Goal: Task Accomplishment & Management: Use online tool/utility

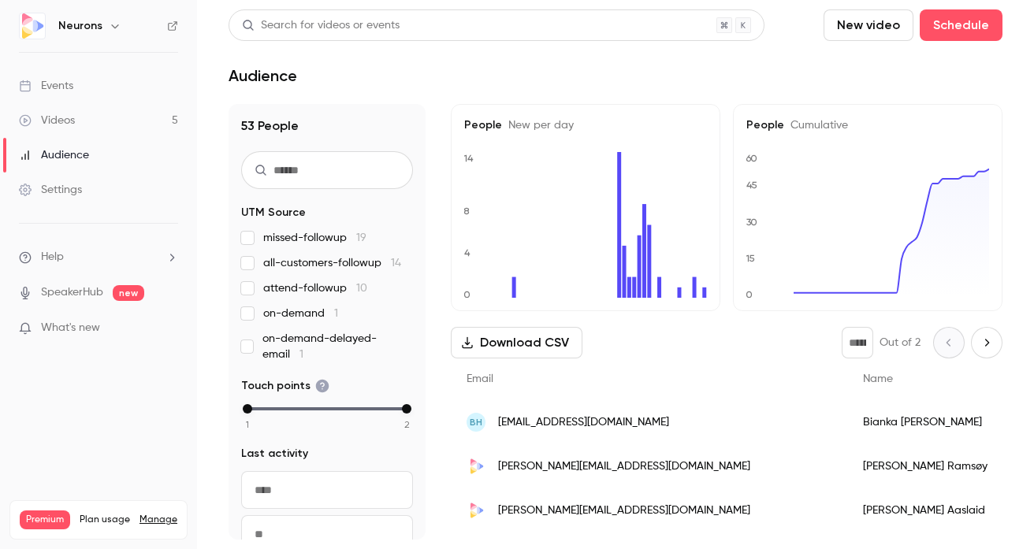
click at [72, 195] on div "Settings" at bounding box center [50, 190] width 63 height 16
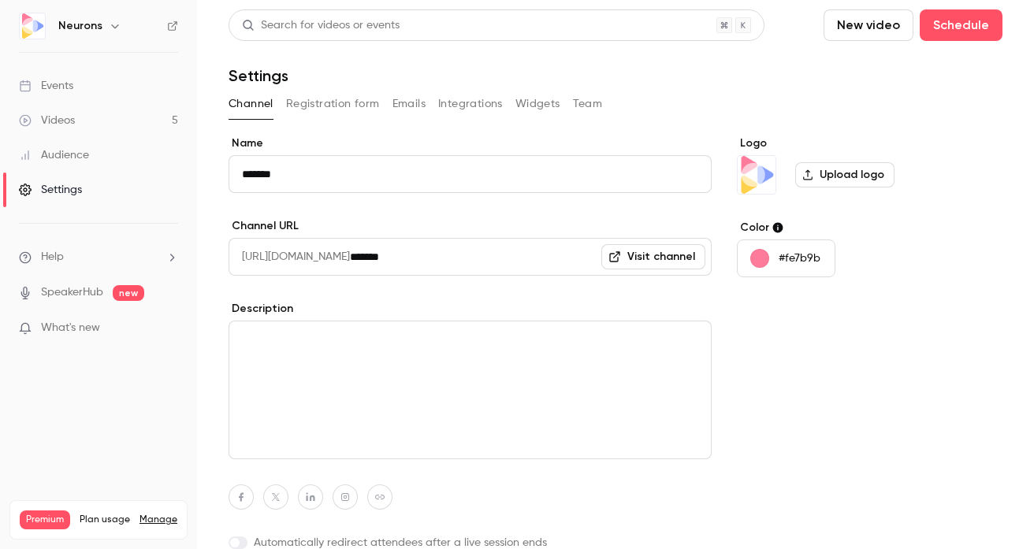
click at [361, 101] on button "Registration form" at bounding box center [333, 103] width 94 height 25
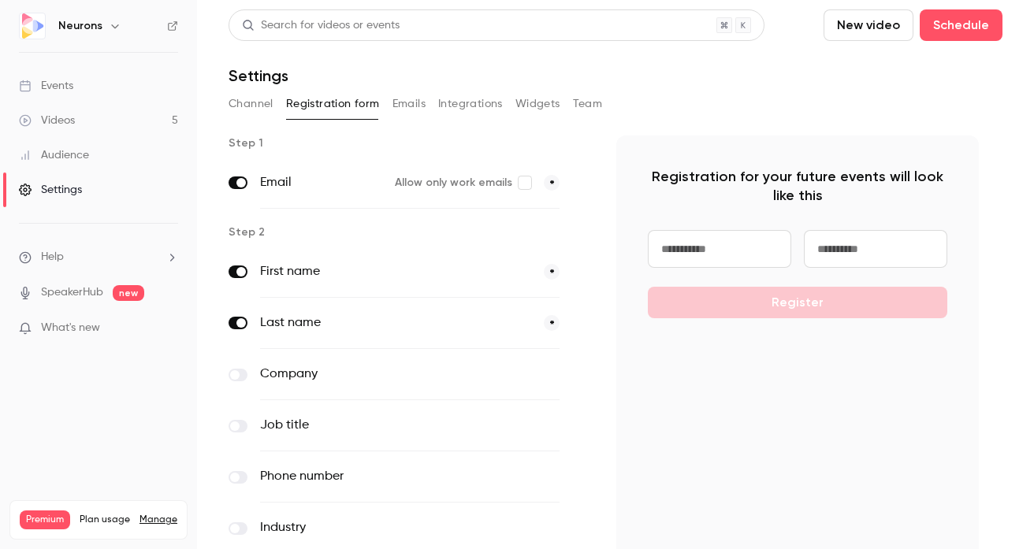
click at [465, 98] on button "Integrations" at bounding box center [470, 103] width 65 height 25
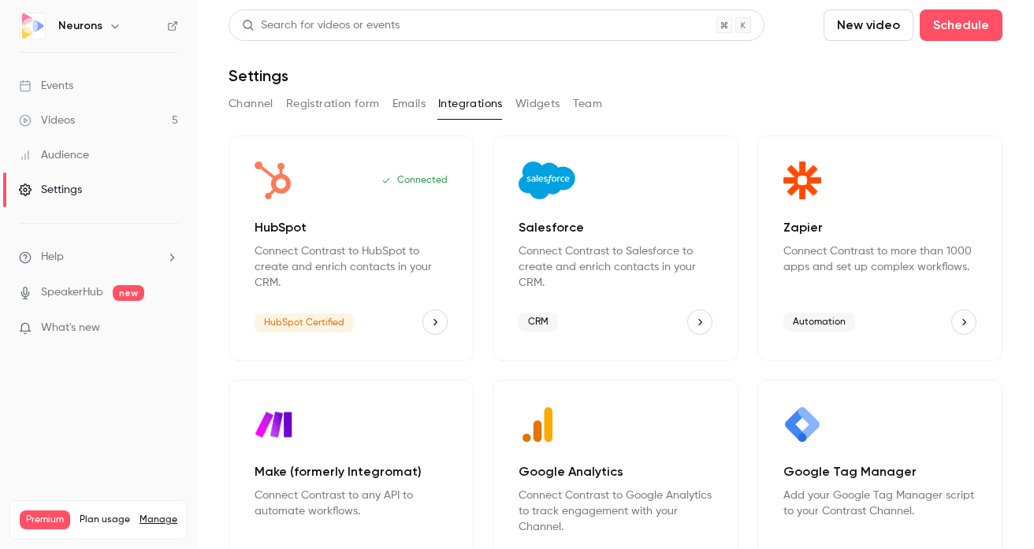
click at [405, 101] on button "Emails" at bounding box center [408, 103] width 33 height 25
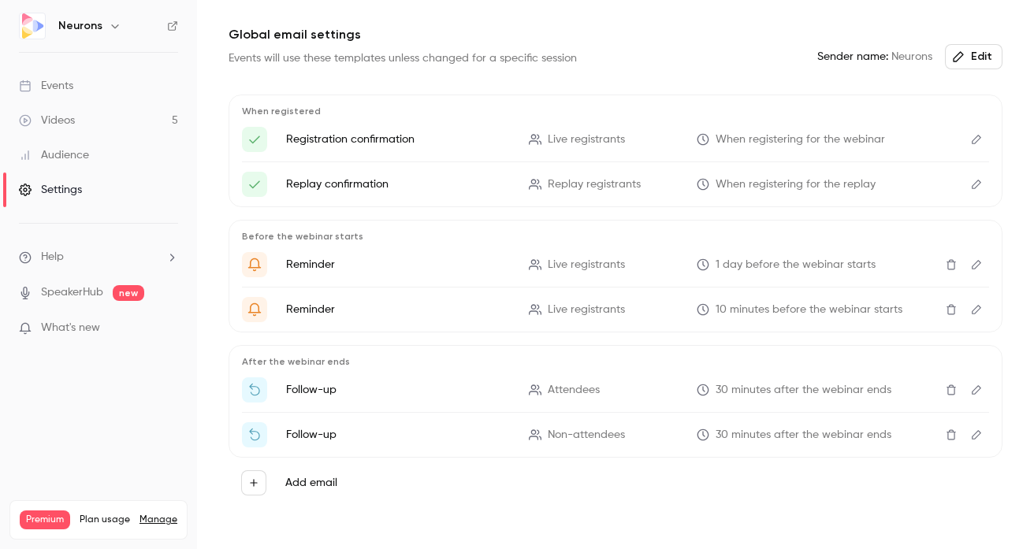
scroll to position [131, 0]
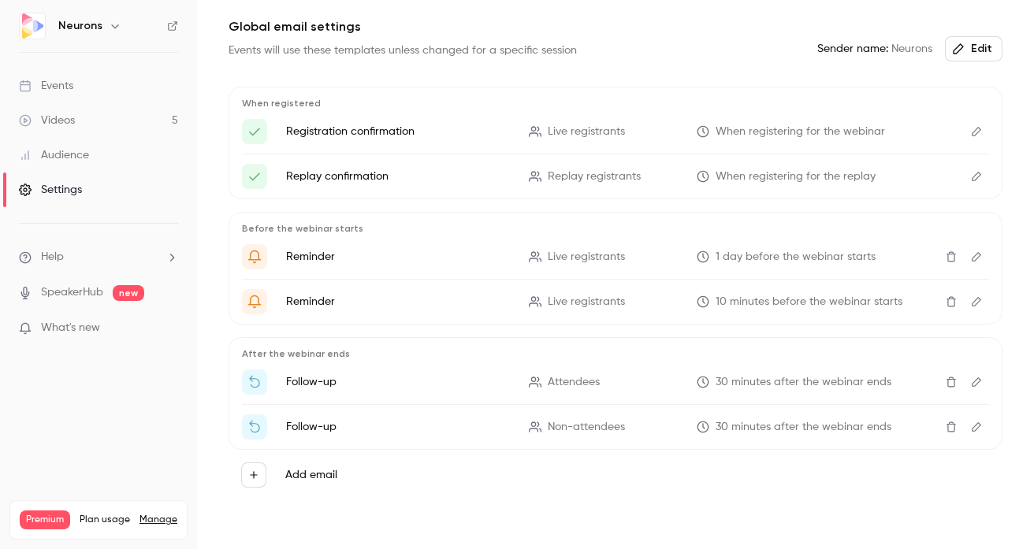
click at [252, 473] on icon "button" at bounding box center [253, 475] width 11 height 11
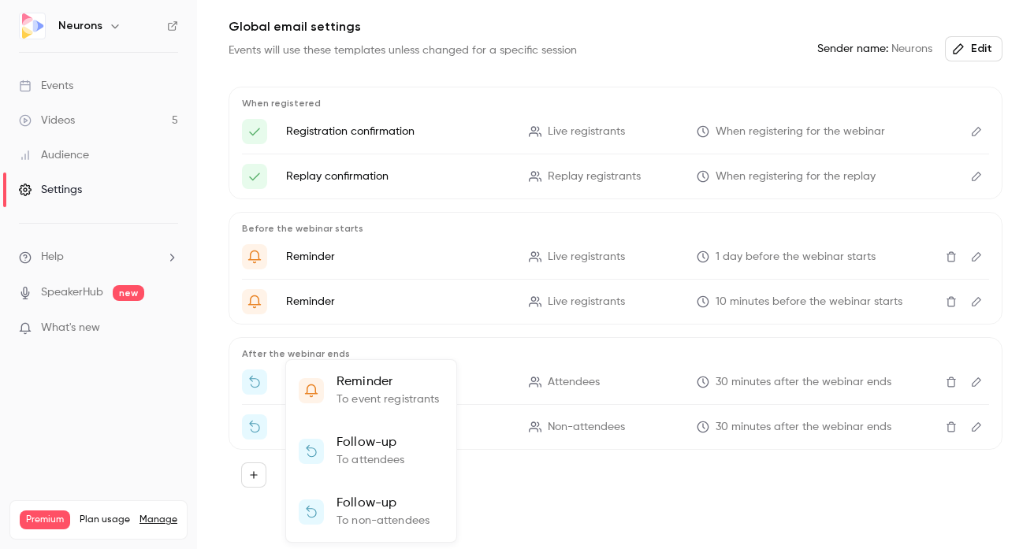
click at [533, 483] on div at bounding box center [517, 274] width 1034 height 549
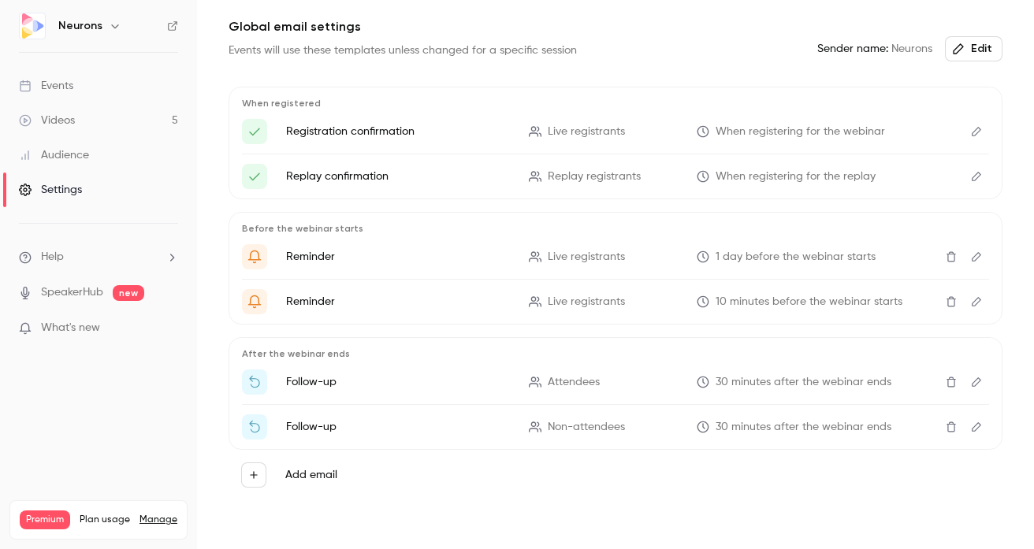
scroll to position [0, 0]
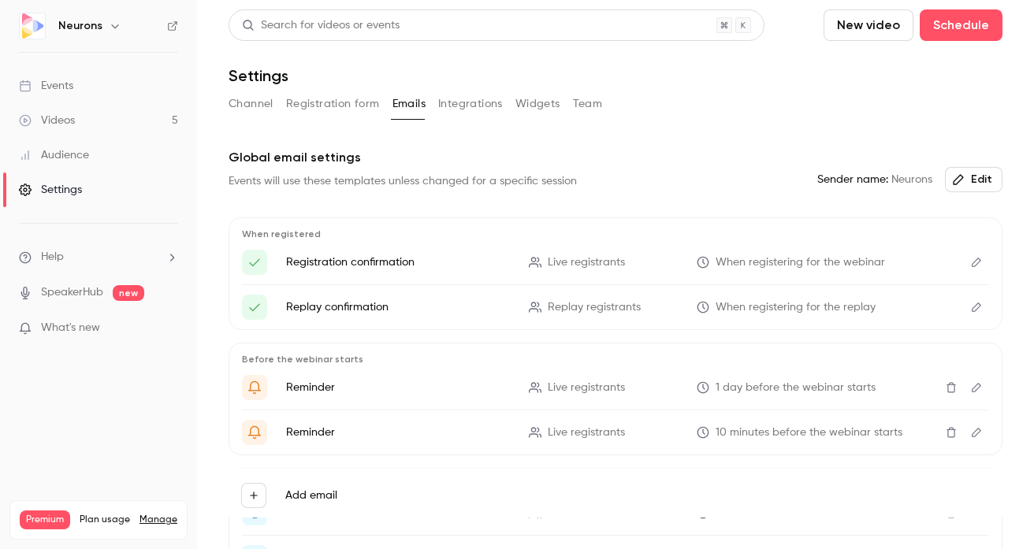
click at [92, 91] on link "Events" at bounding box center [98, 86] width 197 height 35
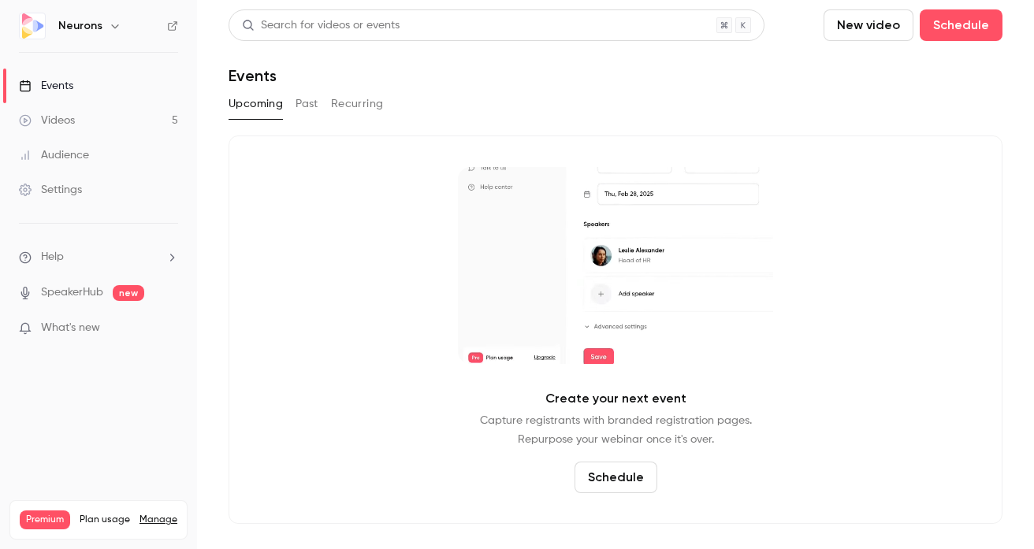
click at [120, 110] on link "Videos 5" at bounding box center [98, 120] width 197 height 35
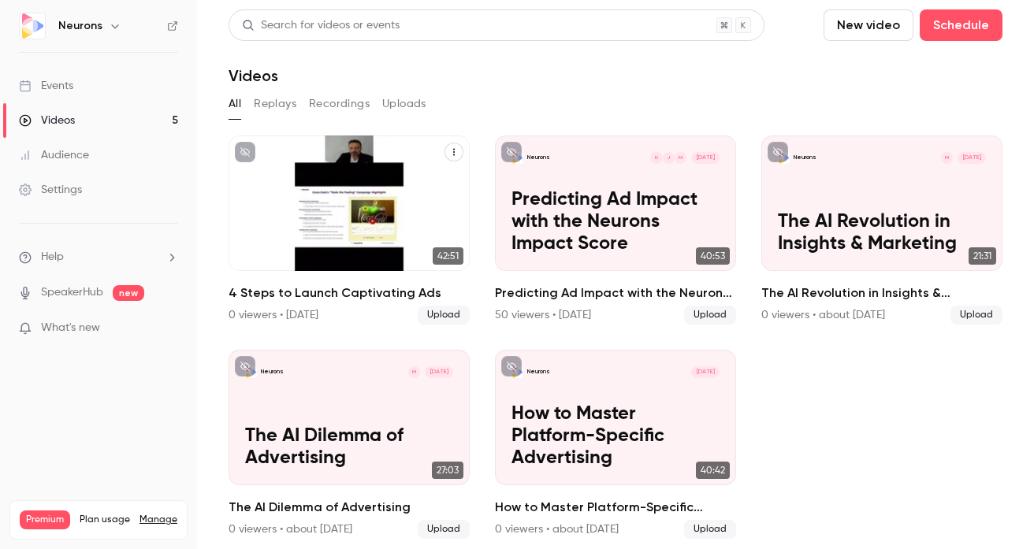
click at [384, 229] on p "4 Steps to Launch Captivating Ads" at bounding box center [349, 232] width 209 height 43
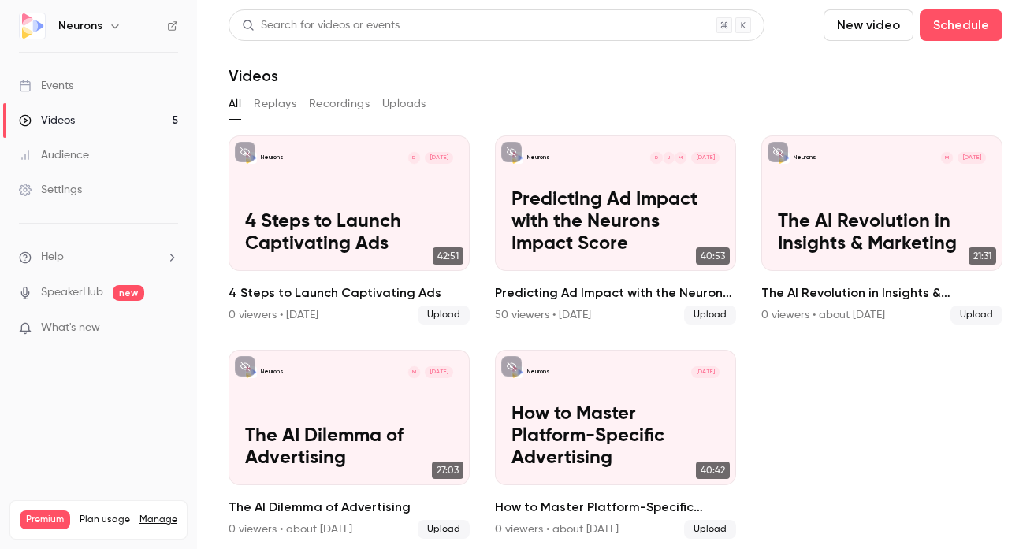
click at [70, 179] on link "Settings" at bounding box center [98, 190] width 197 height 35
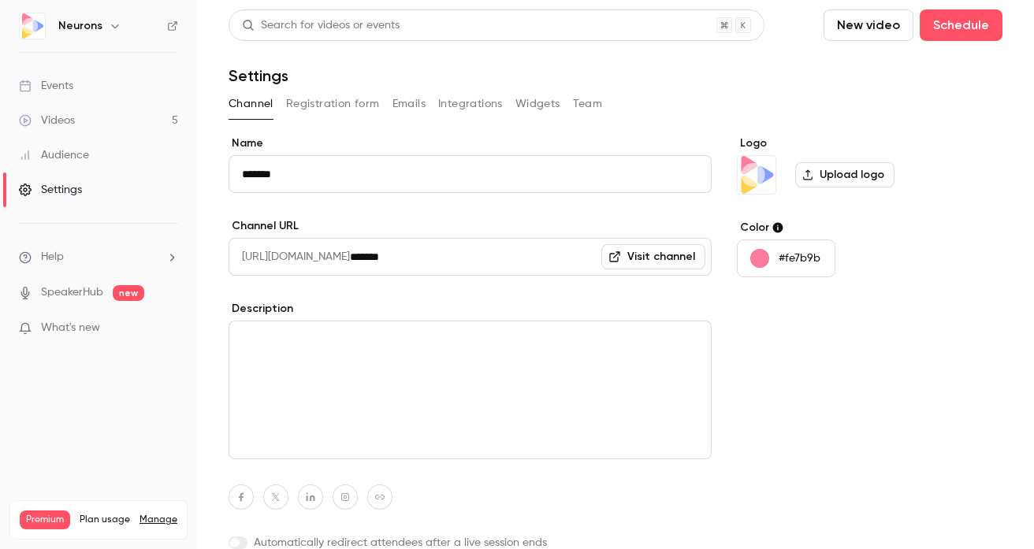
click at [485, 100] on button "Integrations" at bounding box center [470, 103] width 65 height 25
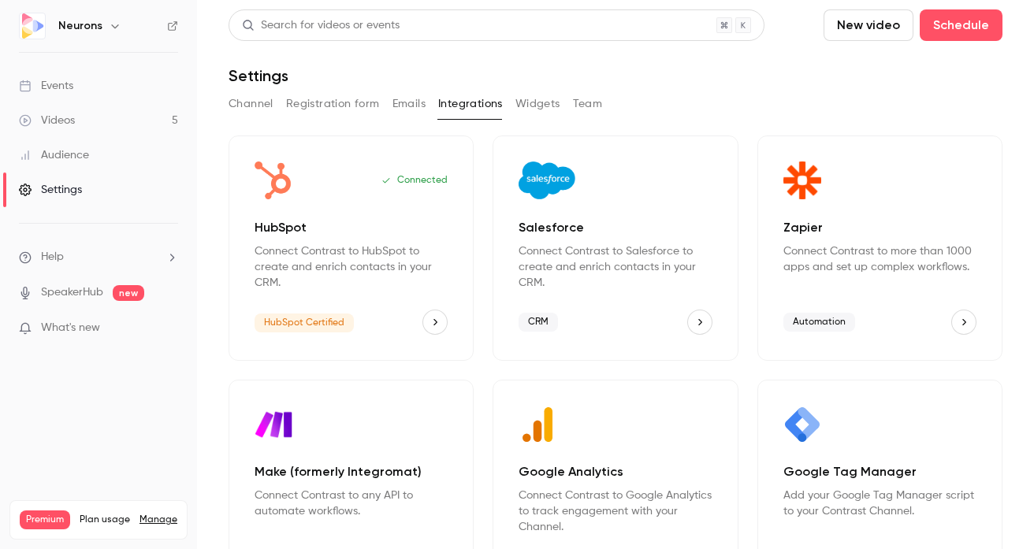
click at [69, 77] on link "Events" at bounding box center [98, 86] width 197 height 35
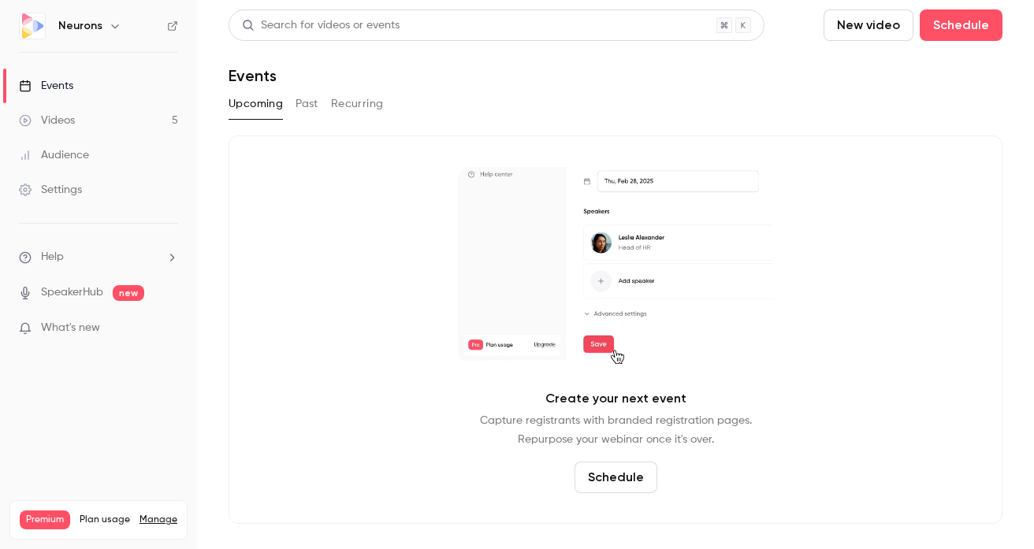
click at [887, 37] on button "New video" at bounding box center [868, 25] width 90 height 32
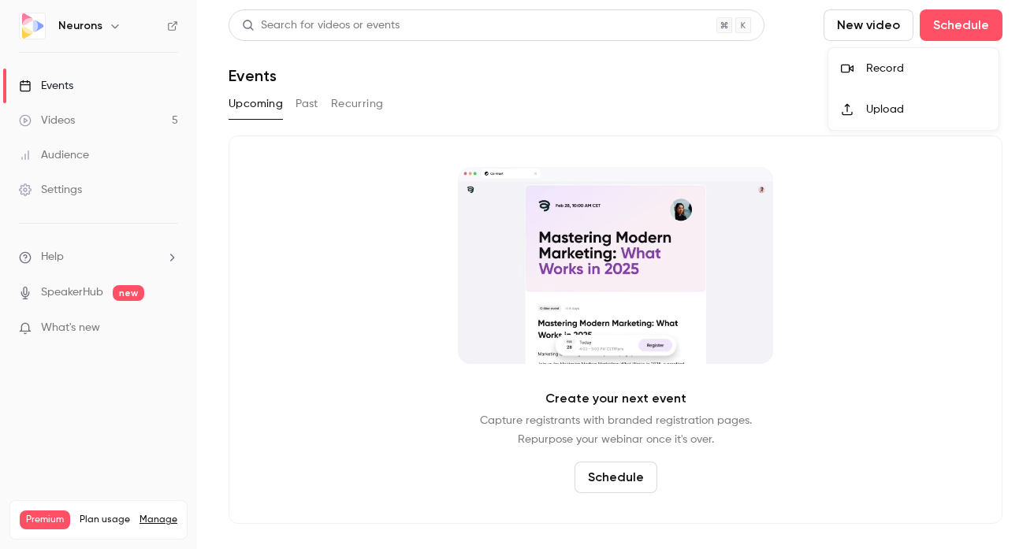
click at [894, 69] on div "Record" at bounding box center [926, 69] width 120 height 16
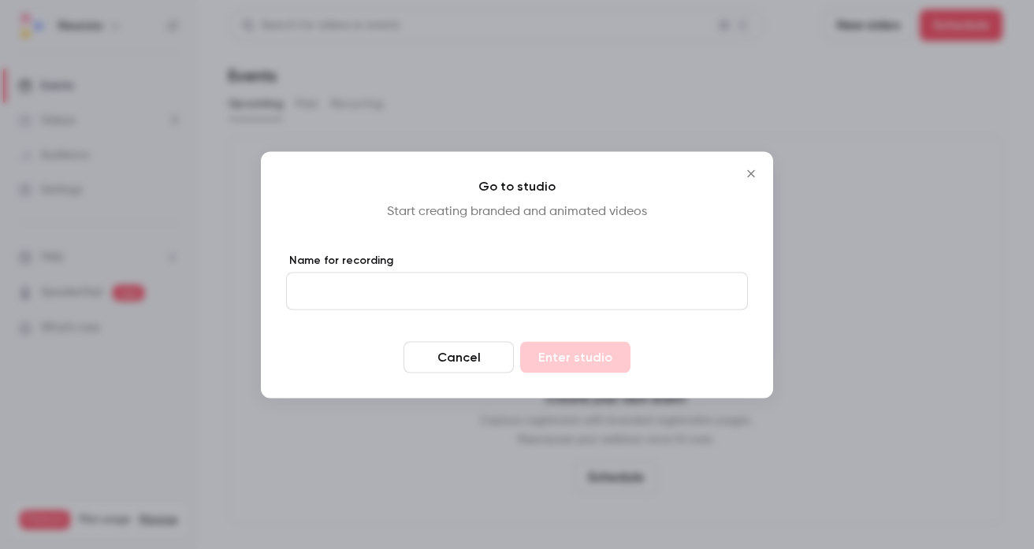
click at [464, 340] on form "Name for recording Cancel Enter studio" at bounding box center [517, 312] width 462 height 121
click at [464, 357] on button "Cancel" at bounding box center [458, 357] width 110 height 32
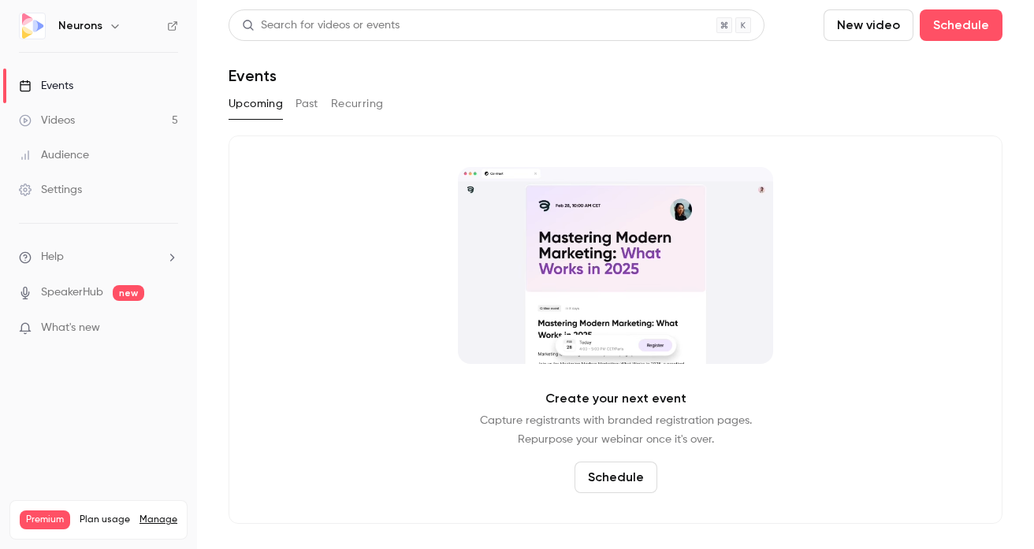
click at [863, 24] on button "New video" at bounding box center [868, 25] width 90 height 32
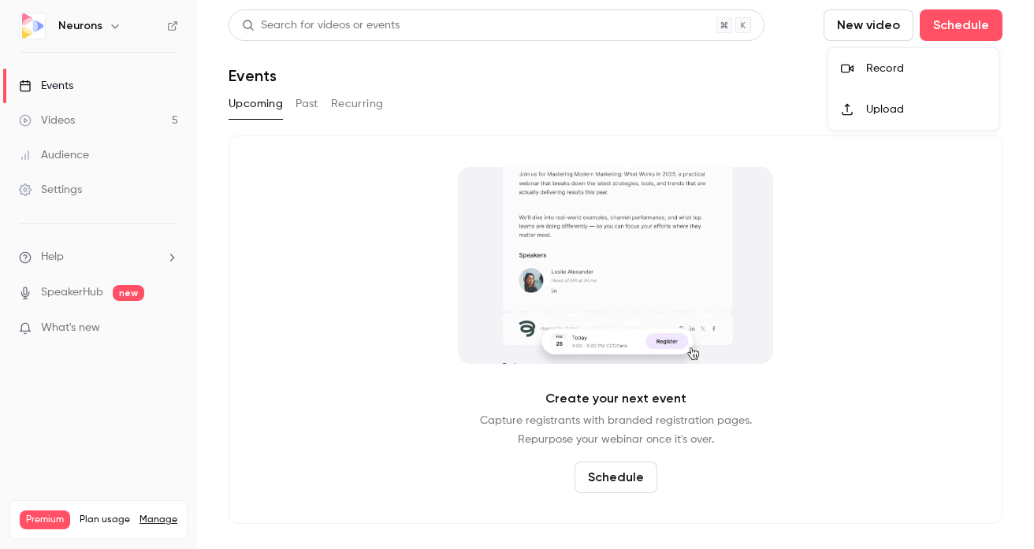
click at [901, 28] on div at bounding box center [517, 274] width 1034 height 549
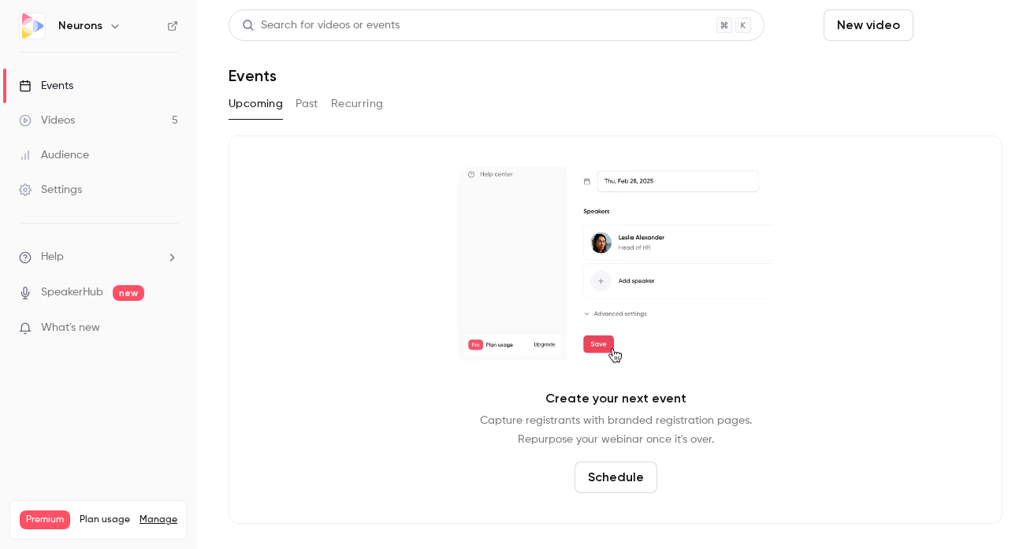
click at [955, 28] on button "Schedule" at bounding box center [960, 25] width 83 height 32
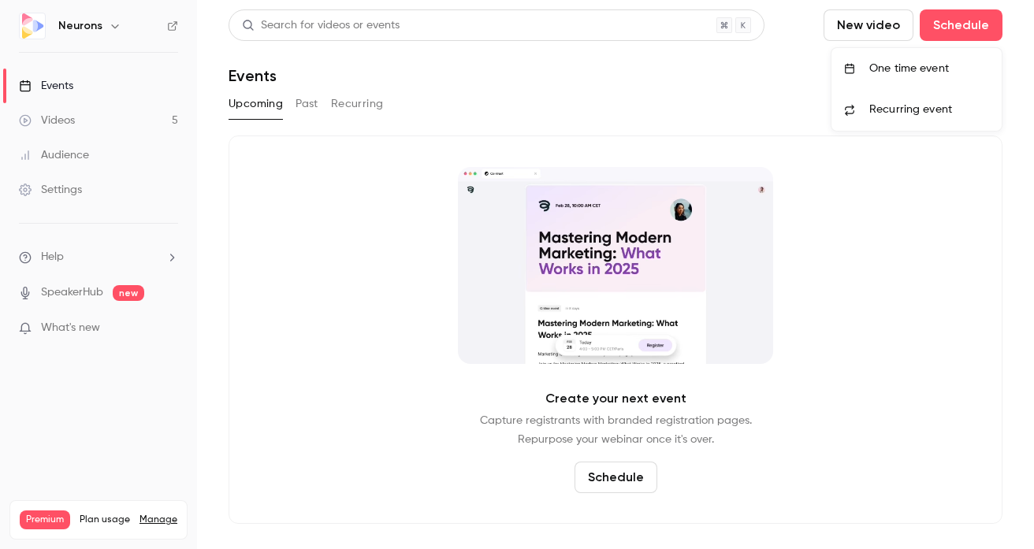
click at [952, 29] on div at bounding box center [517, 274] width 1034 height 549
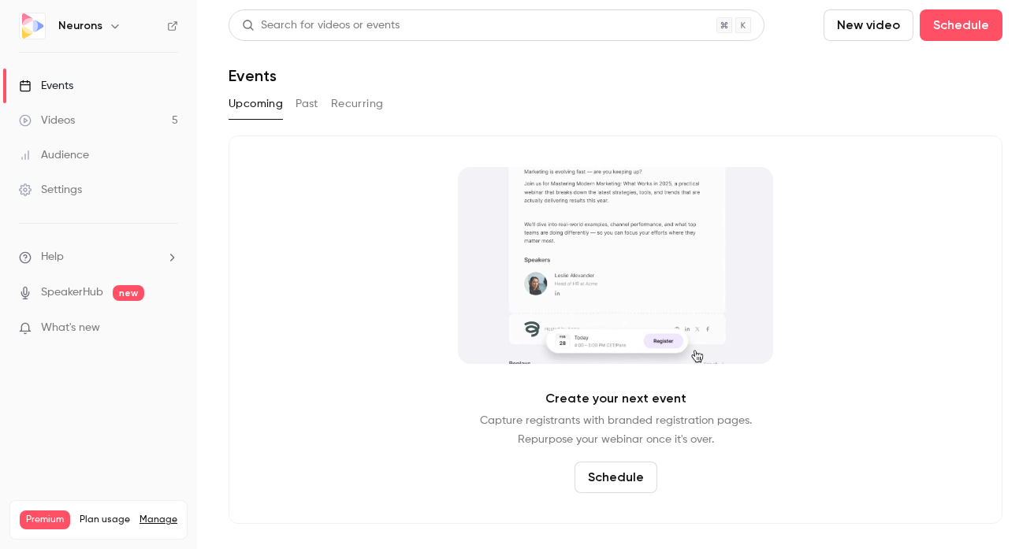
click at [885, 29] on button "New video" at bounding box center [868, 25] width 90 height 32
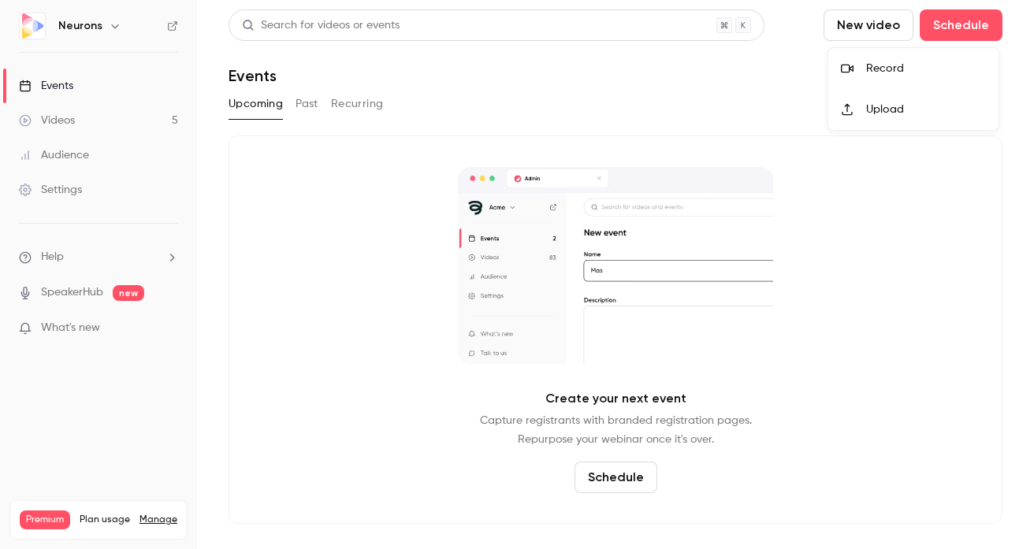
click at [878, 65] on div "Record" at bounding box center [926, 69] width 120 height 16
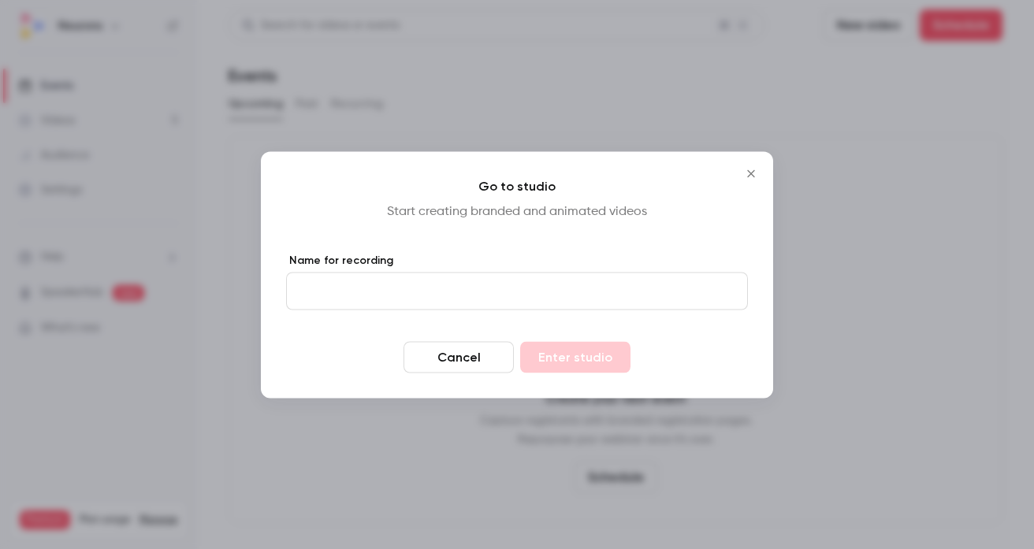
click at [460, 291] on input "Name for recording" at bounding box center [517, 291] width 462 height 38
type input "******"
click at [522, 342] on button "Enter studio" at bounding box center [575, 357] width 110 height 32
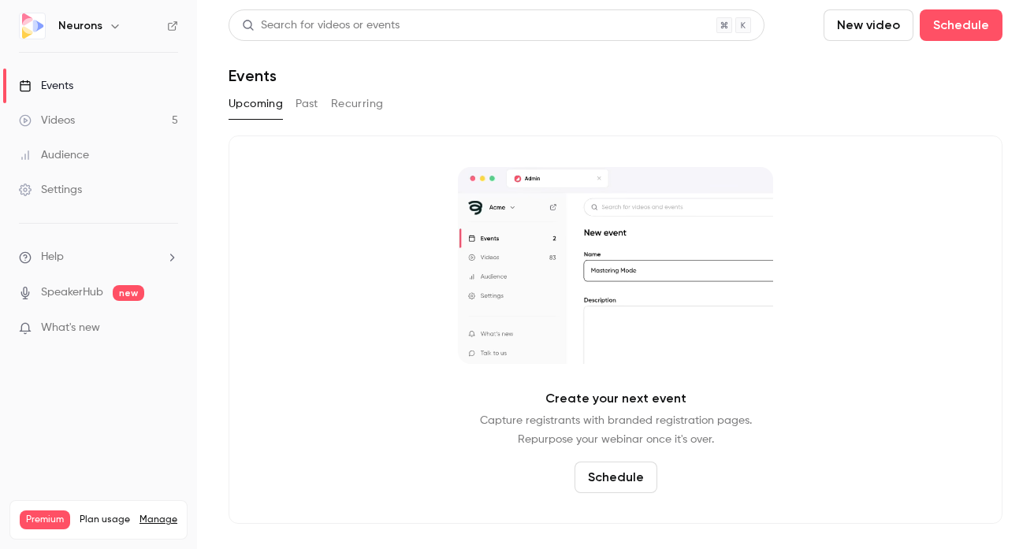
click at [280, 166] on div "Create your next event Capture registrants with branded registration pages. Rep…" at bounding box center [615, 329] width 774 height 388
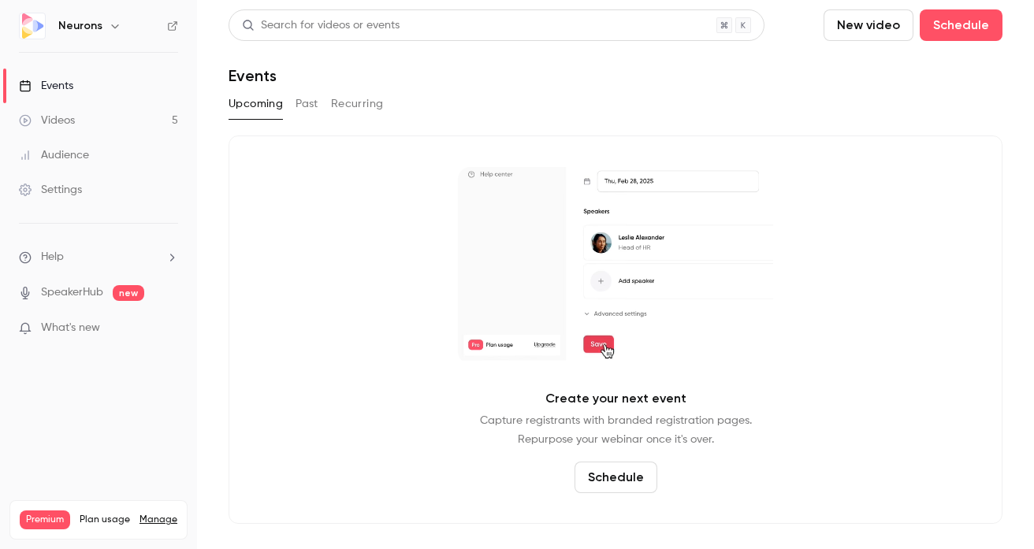
click at [145, 148] on link "Audience" at bounding box center [98, 155] width 197 height 35
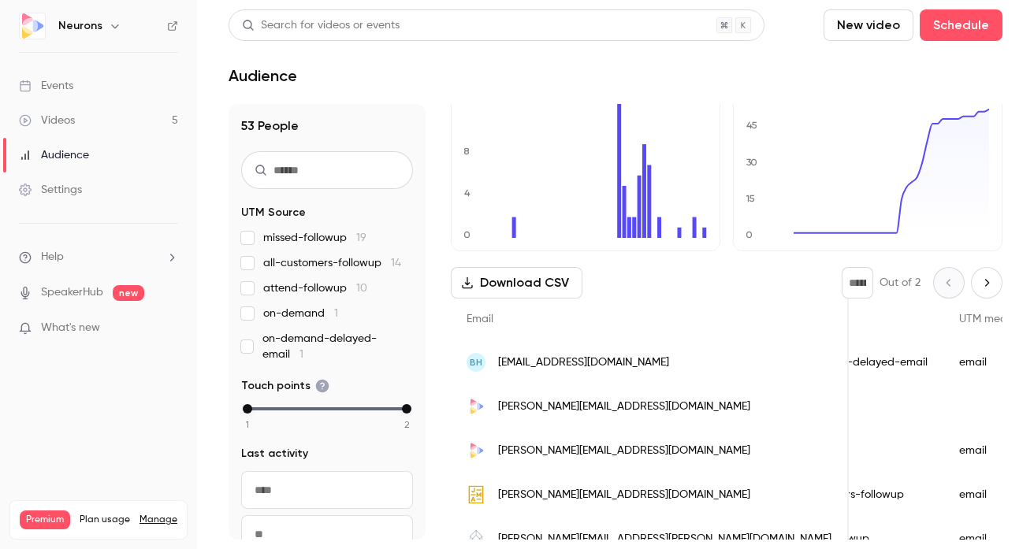
scroll to position [0, 711]
drag, startPoint x: 869, startPoint y: 461, endPoint x: 779, endPoint y: 451, distance: 90.4
click at [923, 451] on div "nis-webinar" at bounding box center [978, 451] width 110 height 44
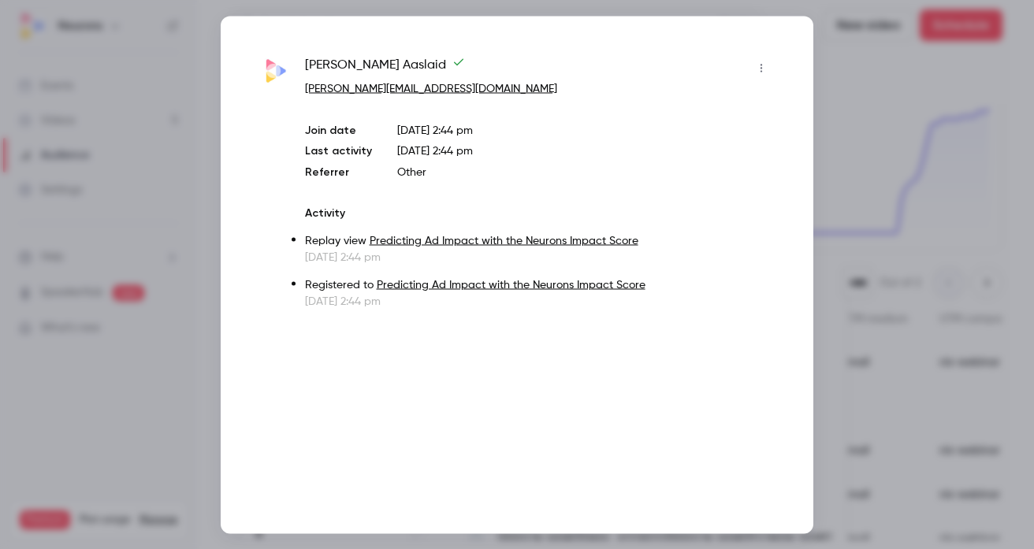
click at [779, 451] on div "[PERSON_NAME] [PERSON_NAME][EMAIL_ADDRESS][DOMAIN_NAME] Join date [DATE] 2:44 p…" at bounding box center [517, 275] width 592 height 518
click at [915, 417] on div at bounding box center [517, 274] width 1034 height 549
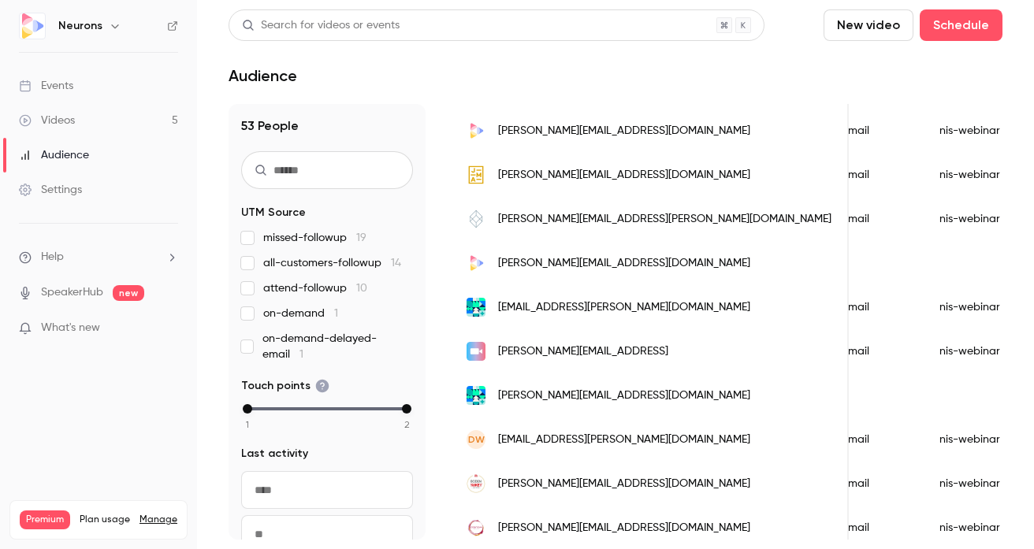
scroll to position [432, 0]
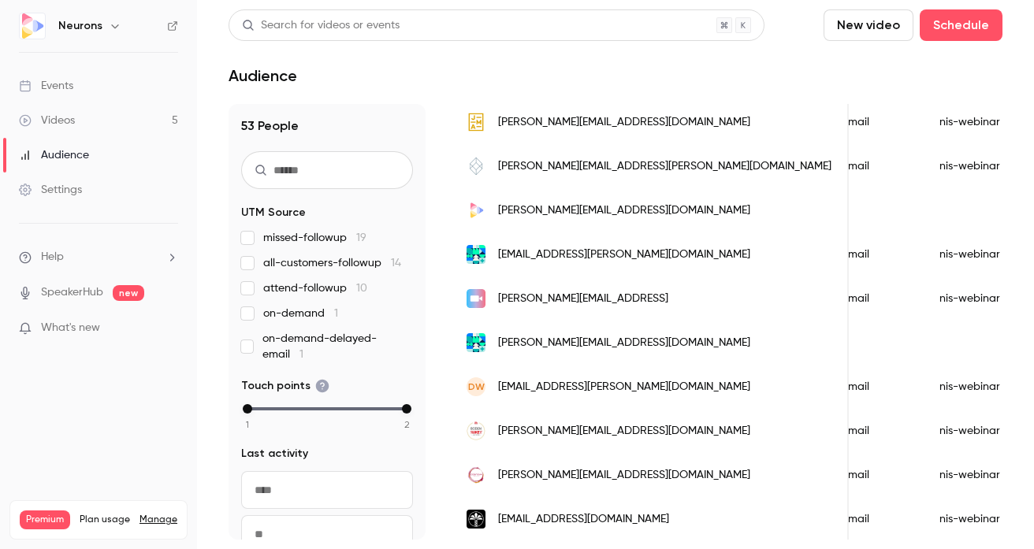
click at [587, 298] on span "[PERSON_NAME][EMAIL_ADDRESS]" at bounding box center [583, 299] width 170 height 17
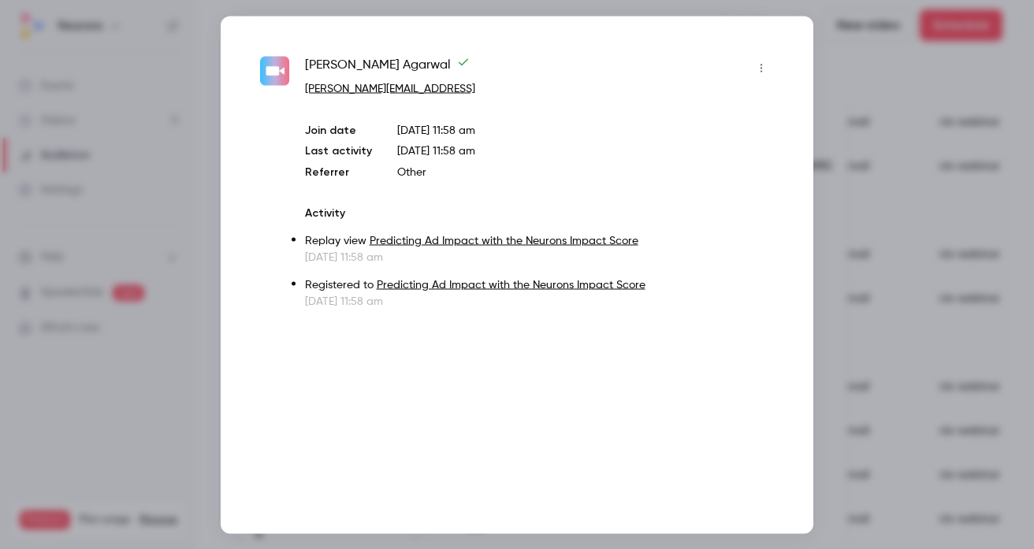
click at [885, 279] on div at bounding box center [517, 274] width 1034 height 549
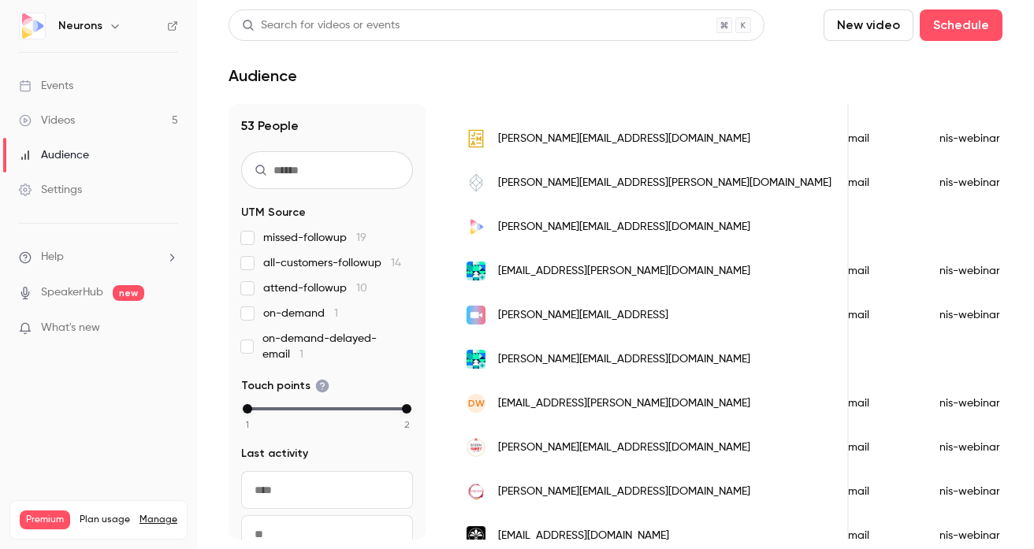
scroll to position [0, 0]
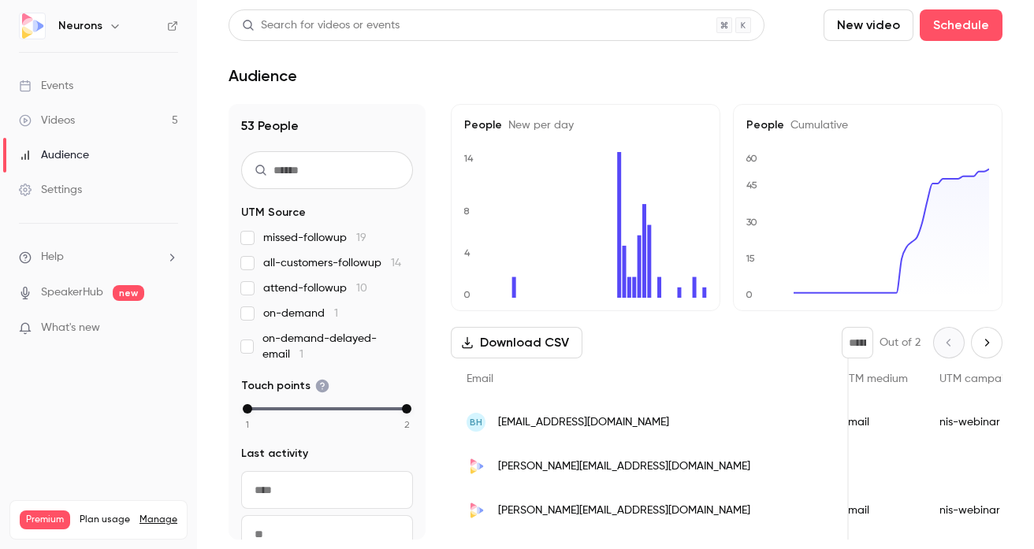
click at [995, 336] on button "Next page" at bounding box center [987, 343] width 32 height 32
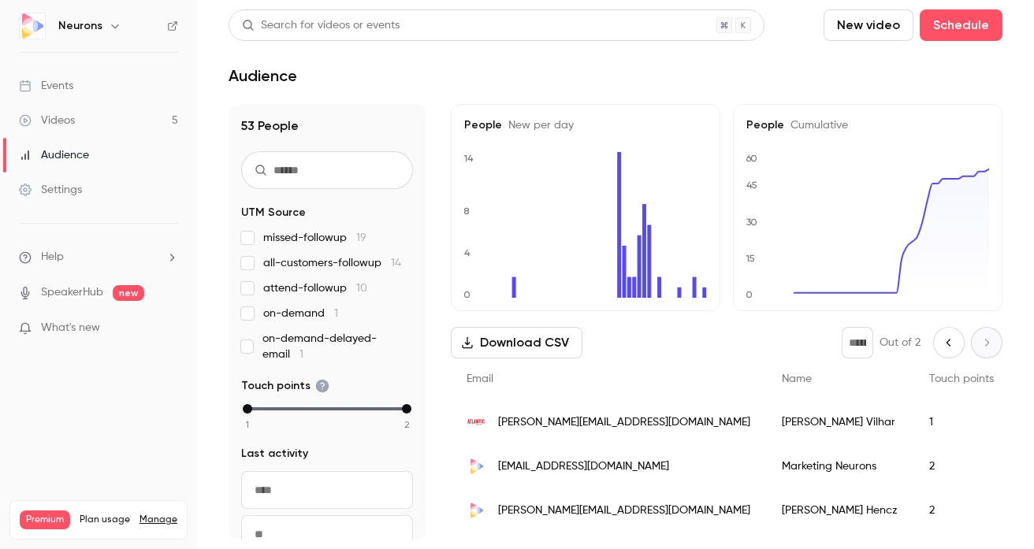
click at [957, 344] on button "Previous page" at bounding box center [949, 343] width 32 height 32
type input "*"
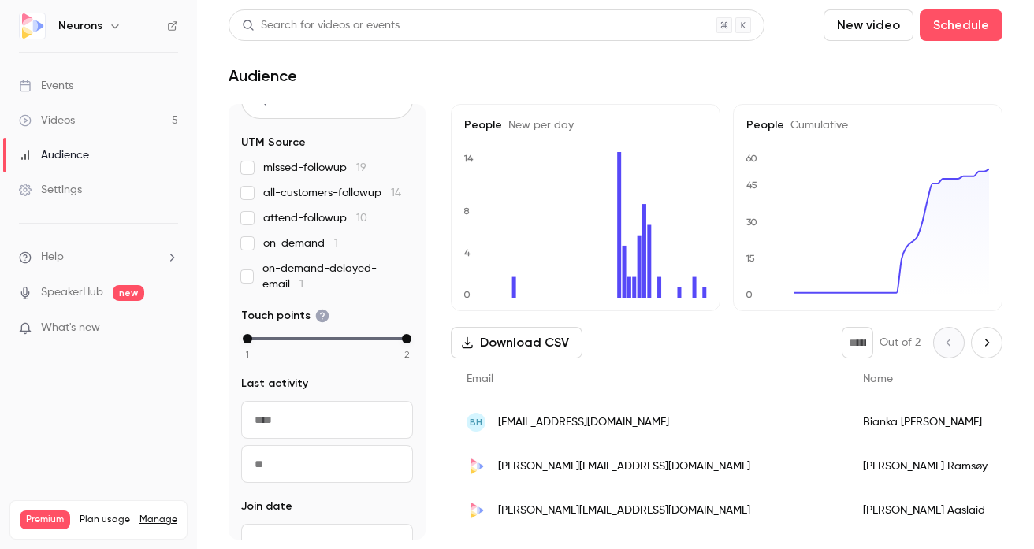
scroll to position [77, 0]
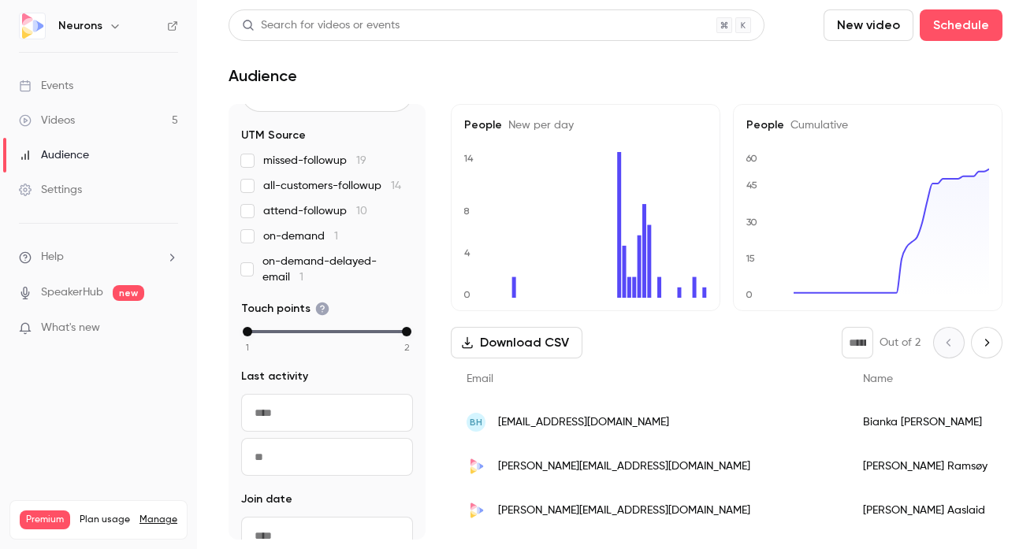
drag, startPoint x: 408, startPoint y: 336, endPoint x: 358, endPoint y: 318, distance: 53.3
click at [357, 319] on fieldset "Touch points 1 2" at bounding box center [327, 327] width 172 height 52
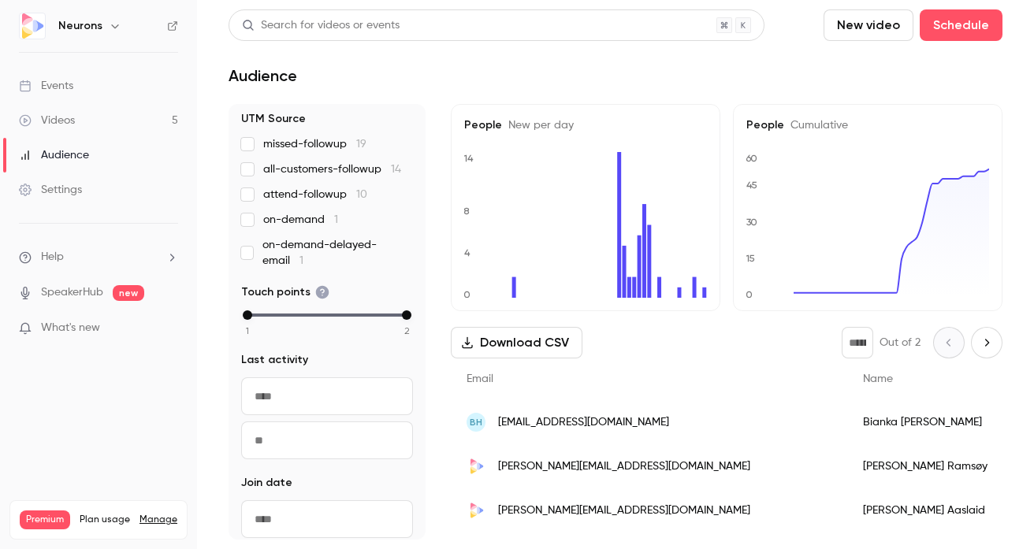
scroll to position [0, 0]
